Goal: Check status: Check status

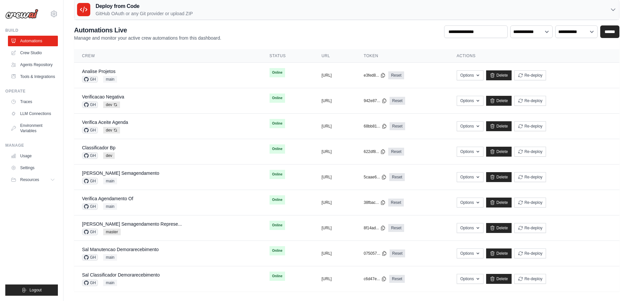
scroll to position [15, 0]
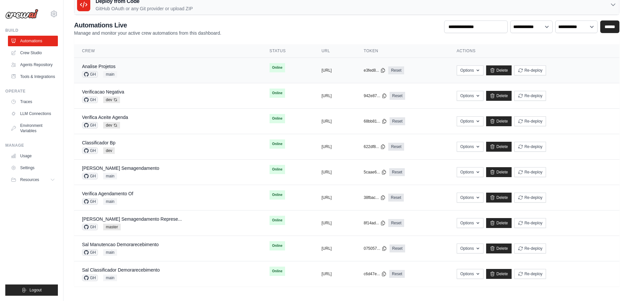
click at [146, 66] on div "Analise Projetos GH main" at bounding box center [168, 70] width 172 height 15
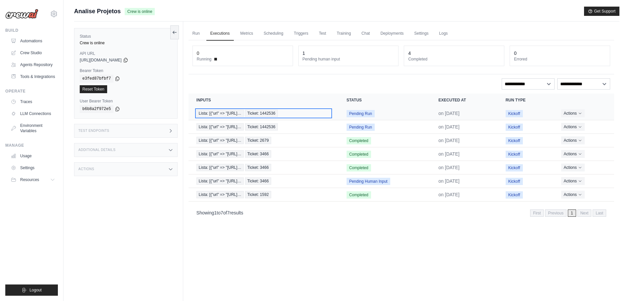
click at [234, 115] on span "Lista: [{"url" => "https://piracanju…" at bounding box center [219, 113] width 47 height 7
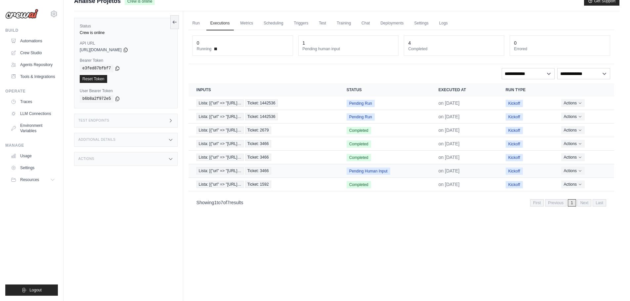
scroll to position [28, 0]
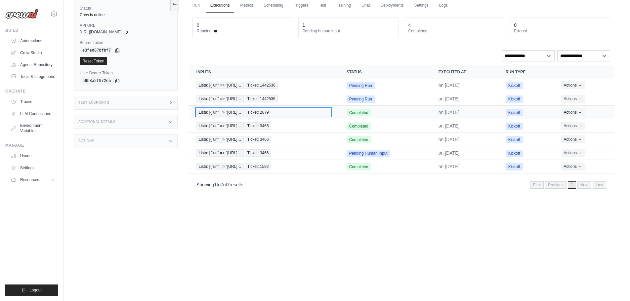
click at [228, 112] on span "Lista: [{"url" => "https://piracanju…" at bounding box center [219, 112] width 47 height 7
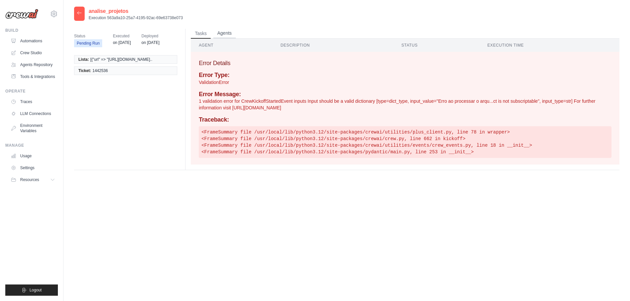
click at [231, 35] on button "Agents" at bounding box center [224, 33] width 22 height 10
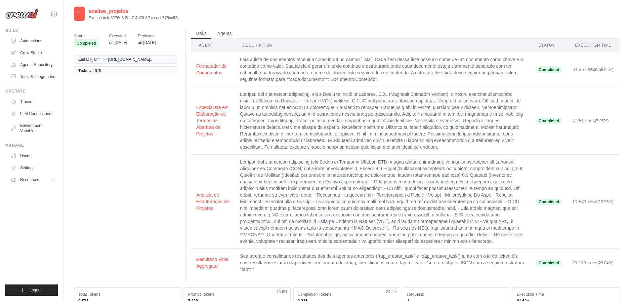
click at [243, 45] on th "Description" at bounding box center [383, 46] width 296 height 14
click at [204, 45] on th "Agent" at bounding box center [213, 46] width 44 height 14
click at [219, 32] on button "Agents" at bounding box center [224, 33] width 22 height 10
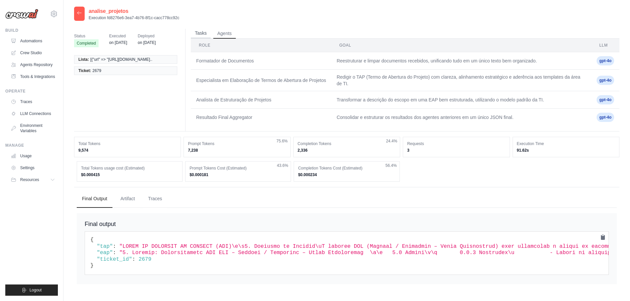
click at [201, 33] on button "Tasks" at bounding box center [201, 33] width 20 height 10
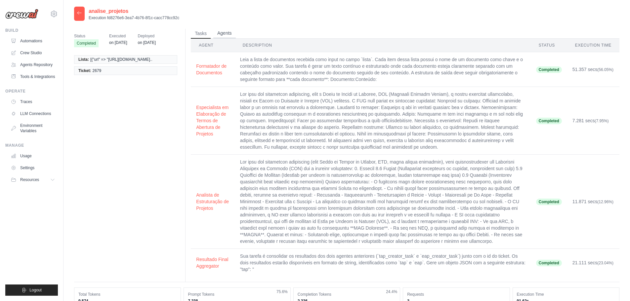
click at [224, 34] on button "Agents" at bounding box center [224, 33] width 22 height 10
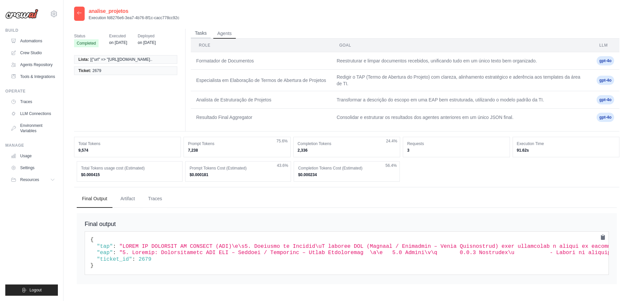
click at [200, 33] on button "Tasks" at bounding box center [201, 33] width 20 height 10
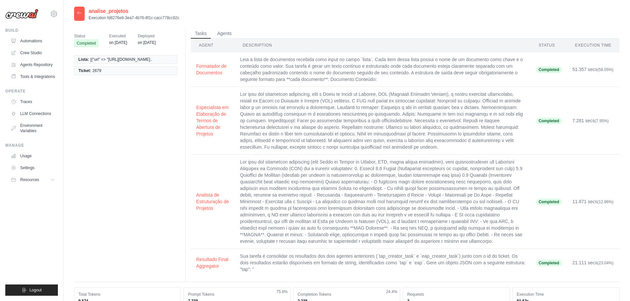
click at [299, 63] on td "Leia a lista de documentos recebida como input no campo `lista`. Cada item dess…" at bounding box center [383, 69] width 296 height 35
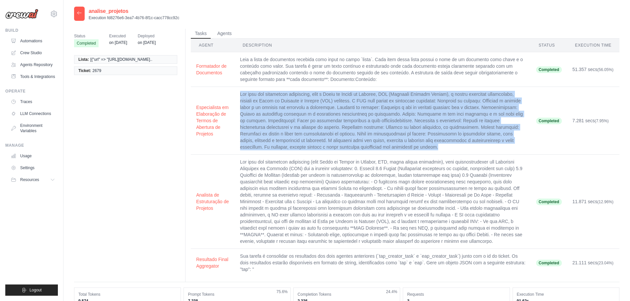
drag, startPoint x: 232, startPoint y: 133, endPoint x: 382, endPoint y: 181, distance: 157.5
click at [382, 155] on td at bounding box center [383, 121] width 296 height 68
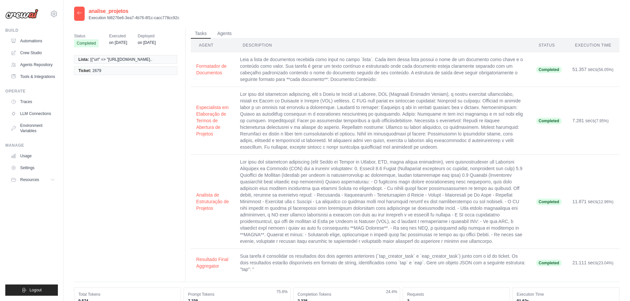
click at [344, 18] on div "analise_projetos Execution fd8276e6-3ea7-4b76-8f1c-cacc778cc92c" at bounding box center [346, 14] width 545 height 14
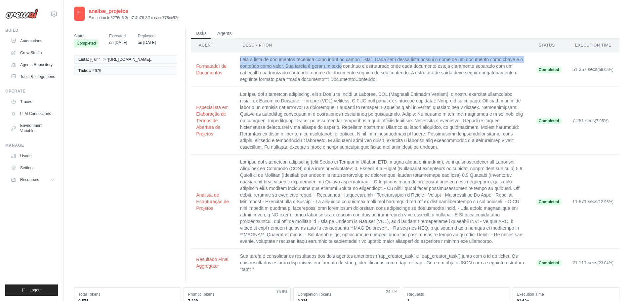
drag, startPoint x: 232, startPoint y: 60, endPoint x: 287, endPoint y: 64, distance: 55.1
click at [287, 64] on td "Leia a lista de documentos recebida como input no campo `lista`. Cada item dess…" at bounding box center [383, 69] width 296 height 35
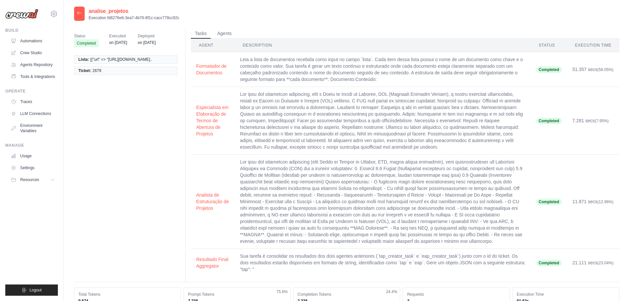
click at [238, 44] on th "Description" at bounding box center [383, 46] width 296 height 14
click at [220, 34] on button "Agents" at bounding box center [224, 33] width 22 height 10
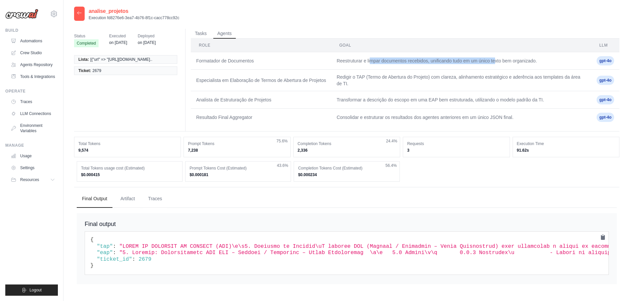
drag, startPoint x: 424, startPoint y: 63, endPoint x: 514, endPoint y: 65, distance: 90.0
click at [497, 65] on td "Reestruturar e limpar documentos recebidos, unificando tudo em um único texto b…" at bounding box center [461, 61] width 260 height 18
click at [514, 65] on td "Reestruturar e limpar documentos recebidos, unificando tudo em um único texto b…" at bounding box center [461, 61] width 260 height 18
drag, startPoint x: 540, startPoint y: 60, endPoint x: 334, endPoint y: 64, distance: 206.1
click at [334, 64] on td "Reestruturar e limpar documentos recebidos, unificando tudo em um único texto b…" at bounding box center [461, 61] width 260 height 18
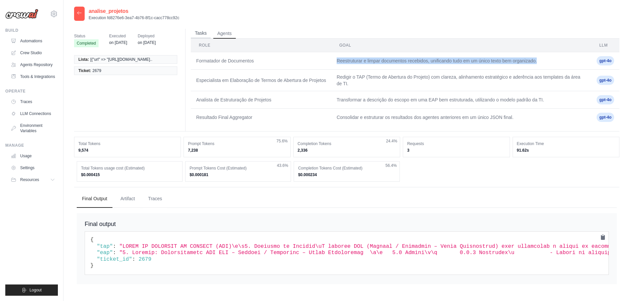
click at [198, 33] on button "Tasks" at bounding box center [201, 33] width 20 height 10
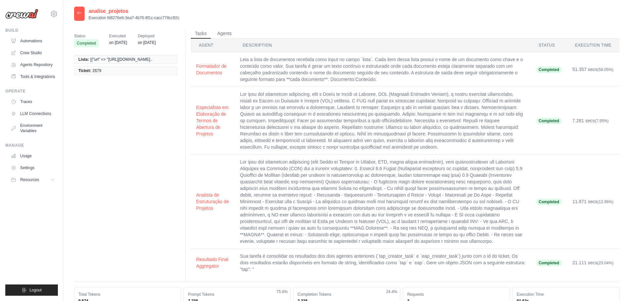
click at [234, 32] on ul "Tasks Agents" at bounding box center [405, 34] width 429 height 10
click at [223, 33] on button "Agents" at bounding box center [224, 33] width 22 height 10
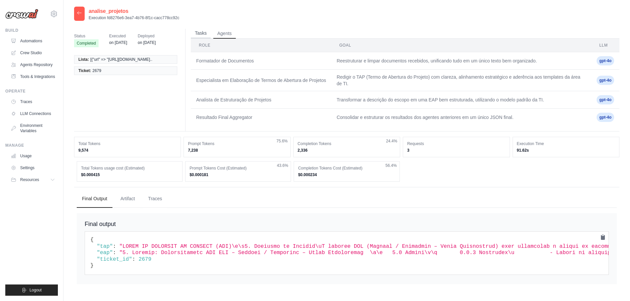
click at [197, 32] on button "Tasks" at bounding box center [201, 33] width 20 height 10
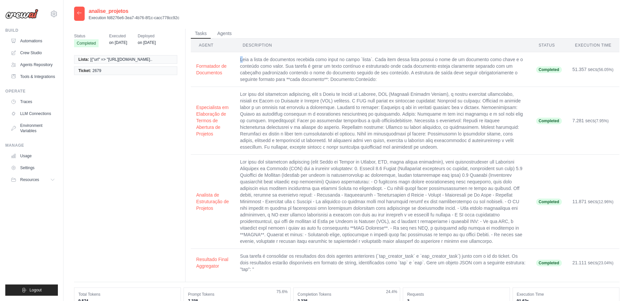
drag, startPoint x: 229, startPoint y: 60, endPoint x: 235, endPoint y: 61, distance: 5.7
click at [235, 61] on td "Leia a lista de documentos recebida como input no campo `lista`. Cada item dess…" at bounding box center [383, 69] width 296 height 35
click at [271, 22] on div "Status Completed Executed on Jun 16 Deployed on Jun 11 Lista: [{"url" => "https…" at bounding box center [346, 230] width 545 height 418
click at [252, 44] on th "Description" at bounding box center [383, 46] width 296 height 14
click at [221, 35] on button "Agents" at bounding box center [224, 33] width 22 height 10
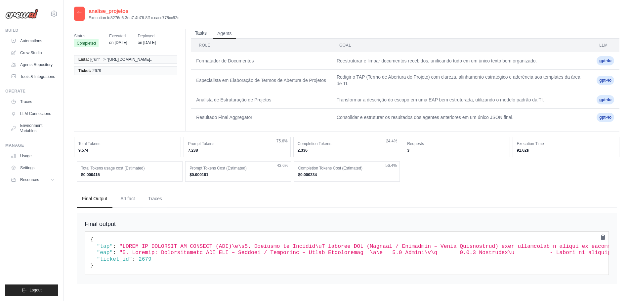
click at [207, 34] on button "Tasks" at bounding box center [201, 33] width 20 height 10
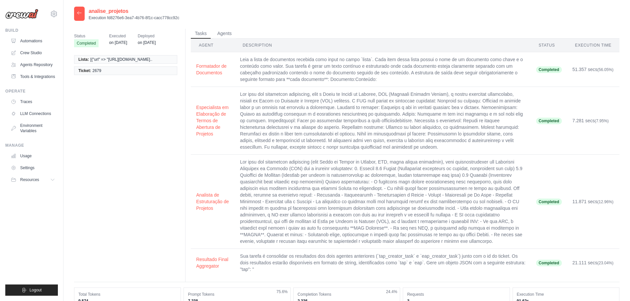
click at [253, 75] on td "Leia a lista de documentos recebida como input no campo `lista`. Cada item dess…" at bounding box center [383, 69] width 296 height 35
drag, startPoint x: 231, startPoint y: 59, endPoint x: 539, endPoint y: 80, distance: 308.9
click at [531, 80] on td "Leia a lista de documentos recebida como input no campo `lista`. Cada item dess…" at bounding box center [383, 69] width 296 height 35
copy td "Leia a lista de documentos recebida como input no campo `lista`. Cada item dess…"
